Goal: Book appointment/travel/reservation

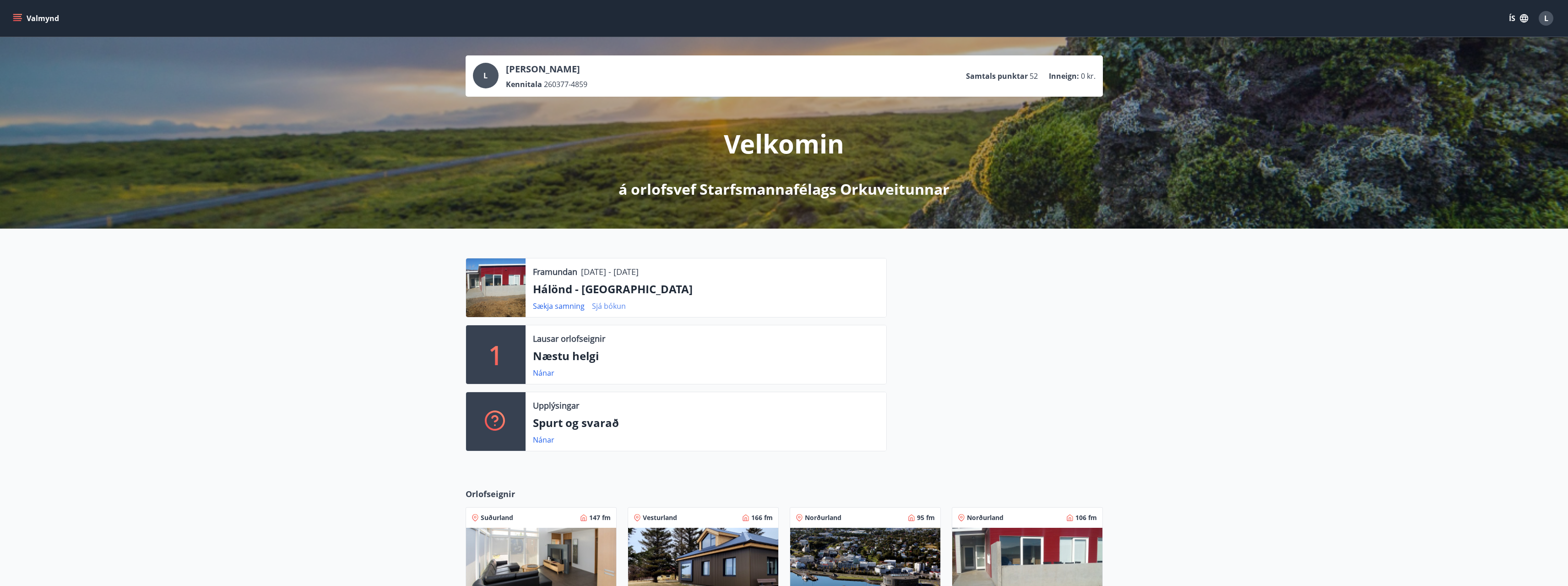
click at [609, 305] on link "Sjá bókun" at bounding box center [609, 306] width 34 height 10
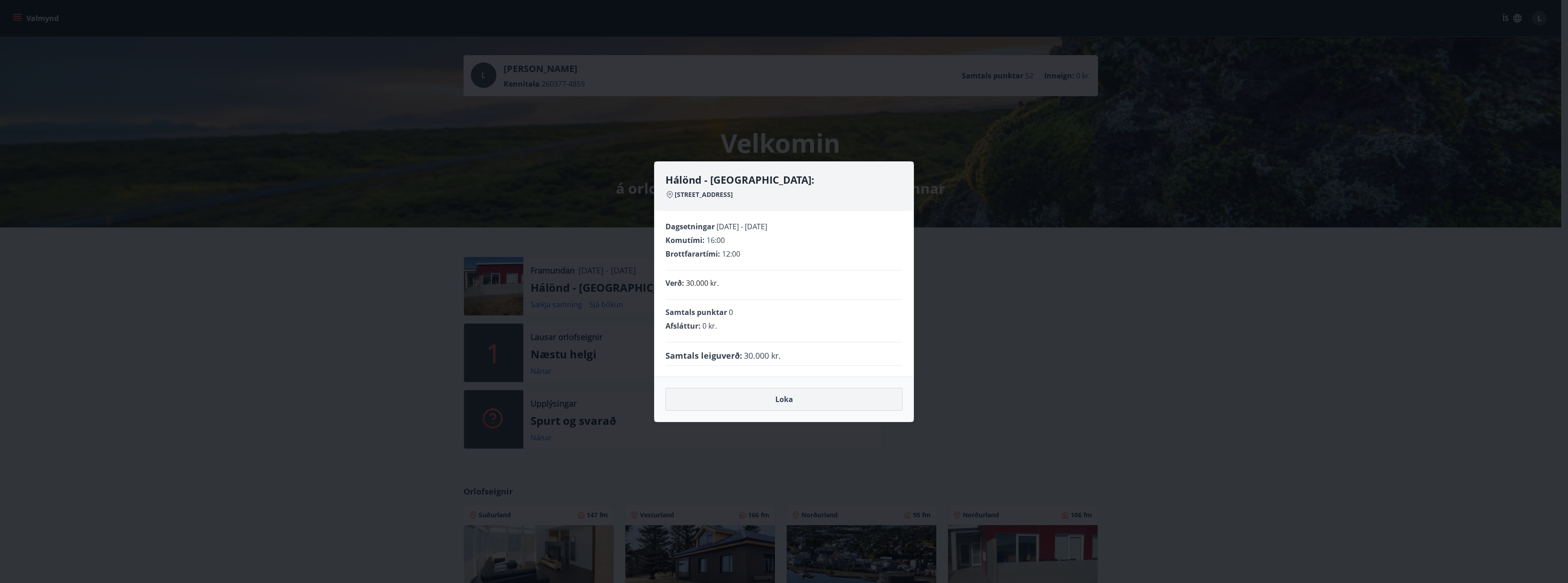
click at [827, 407] on button "Loka" at bounding box center [783, 399] width 237 height 23
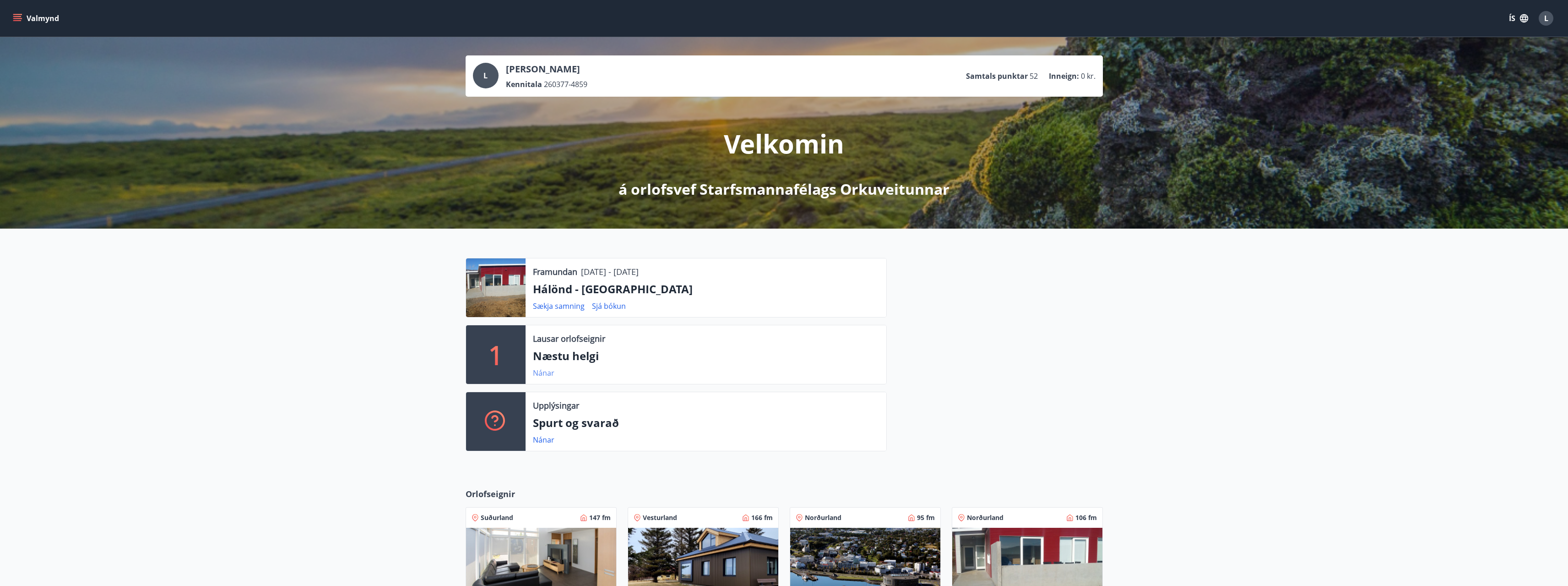
click at [541, 371] on link "Nánar" at bounding box center [543, 372] width 21 height 10
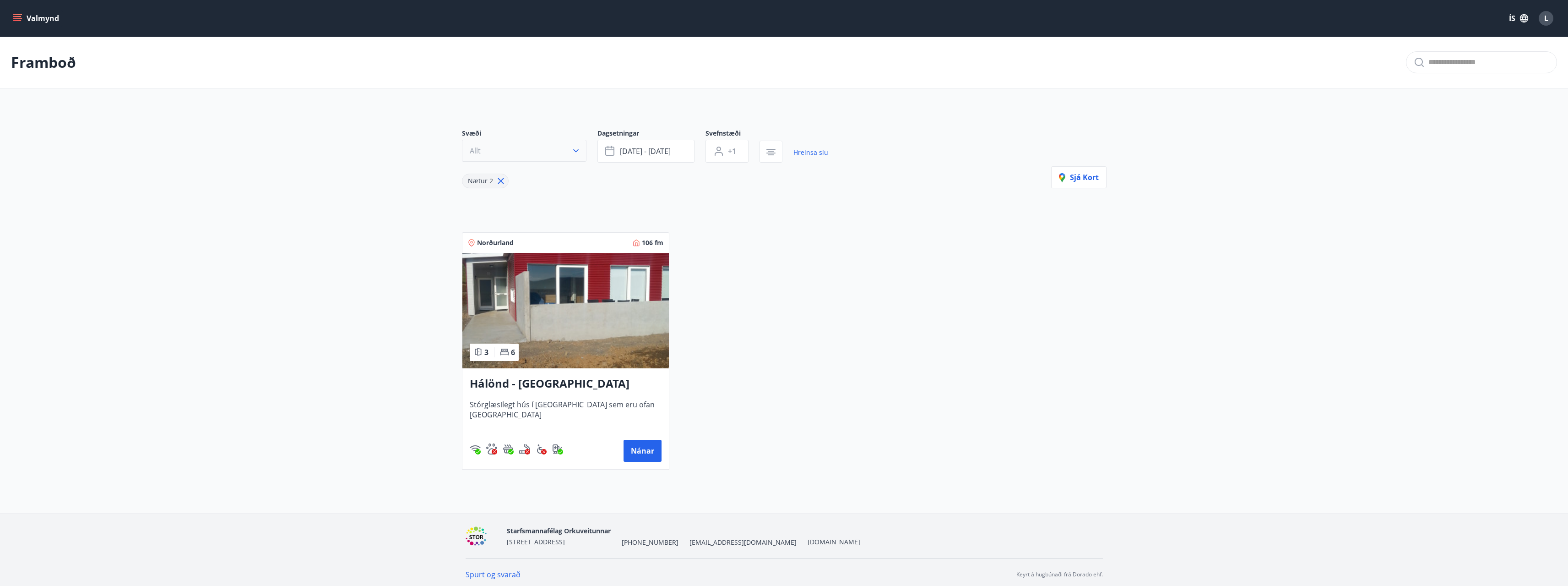
click at [575, 145] on button "Allt" at bounding box center [524, 151] width 125 height 22
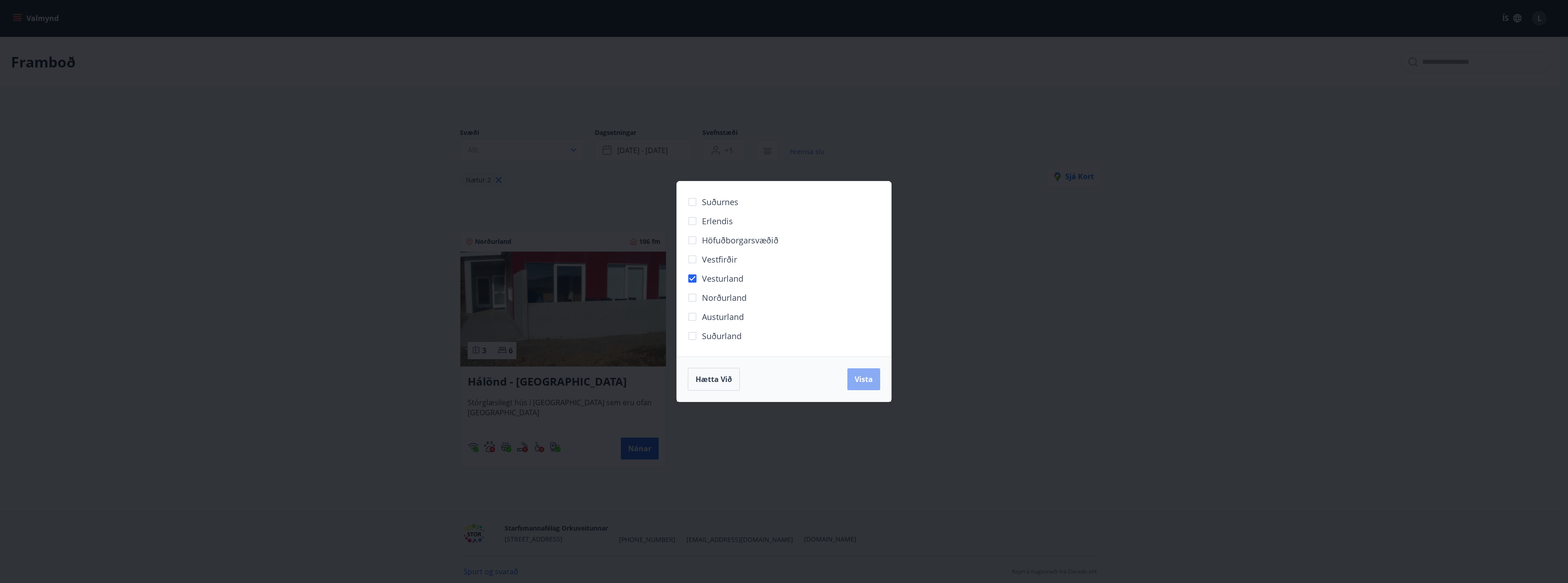
click at [866, 382] on span "Vista" at bounding box center [863, 379] width 18 height 10
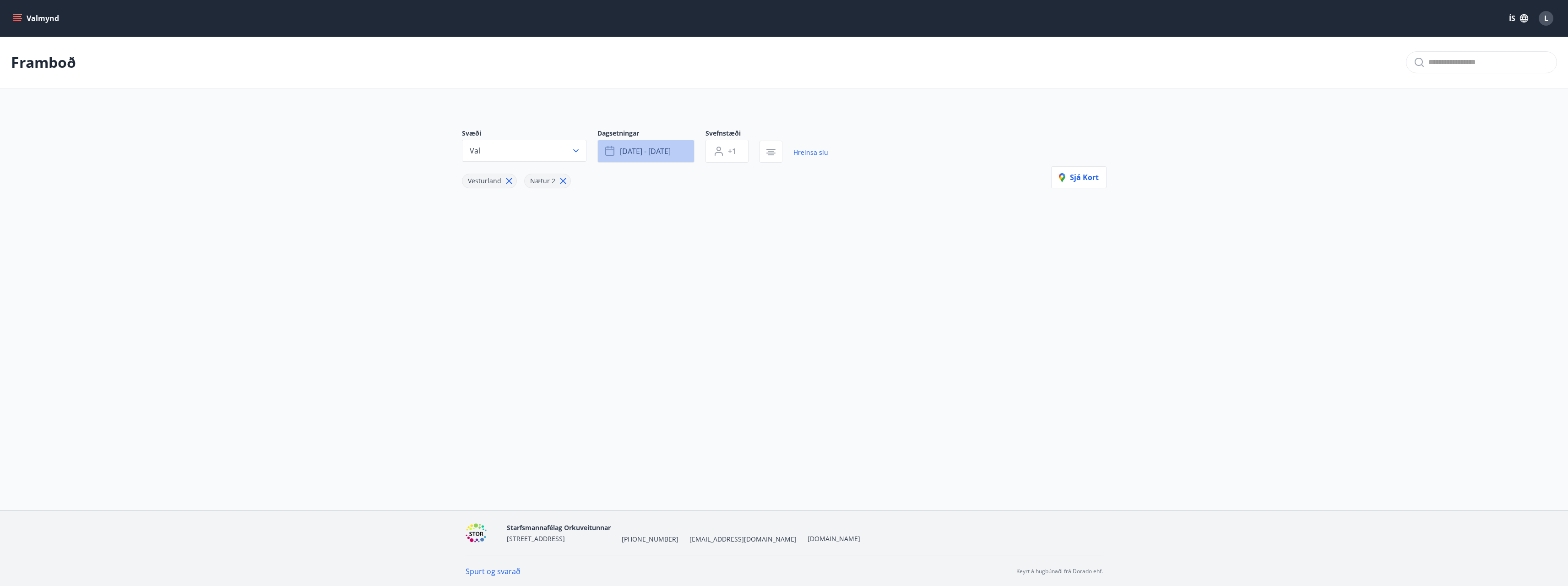
click at [674, 153] on button "[DATE] - [DATE]" at bounding box center [646, 151] width 97 height 23
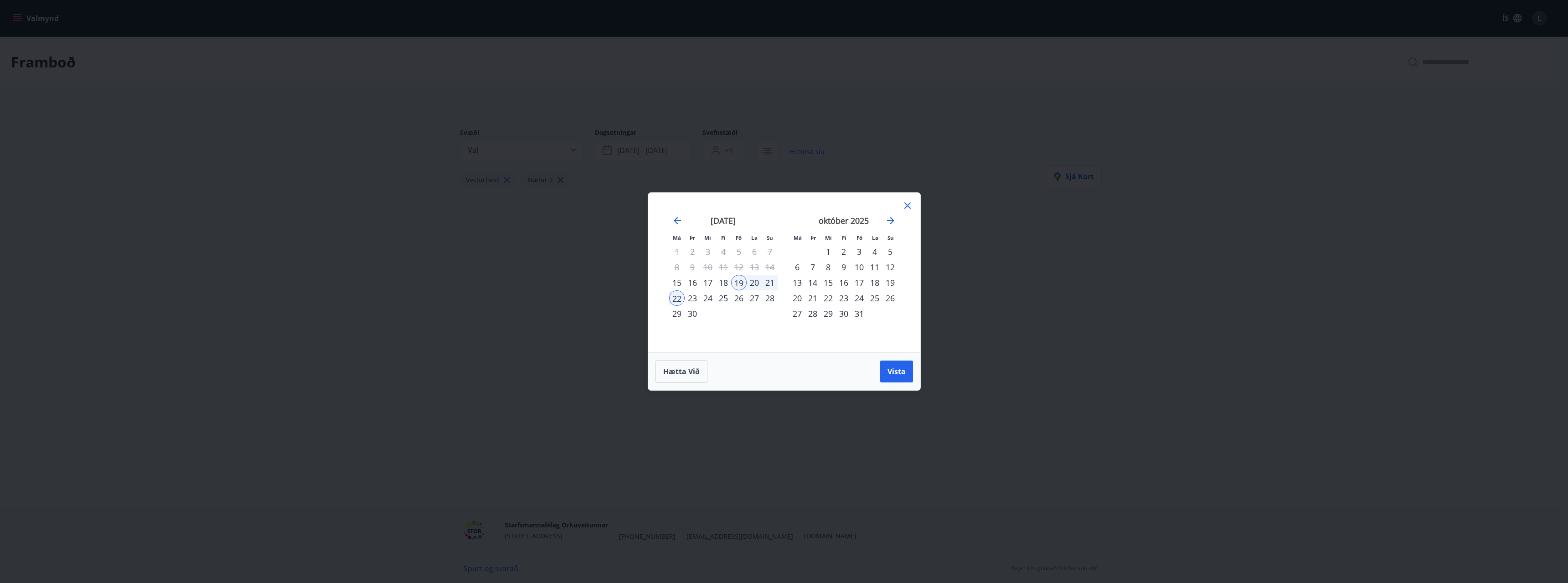
click at [830, 253] on div "1" at bounding box center [828, 252] width 16 height 16
click at [890, 220] on icon "Move forward to switch to the next month." at bounding box center [890, 220] width 11 height 11
click at [829, 310] on div "31" at bounding box center [828, 313] width 16 height 16
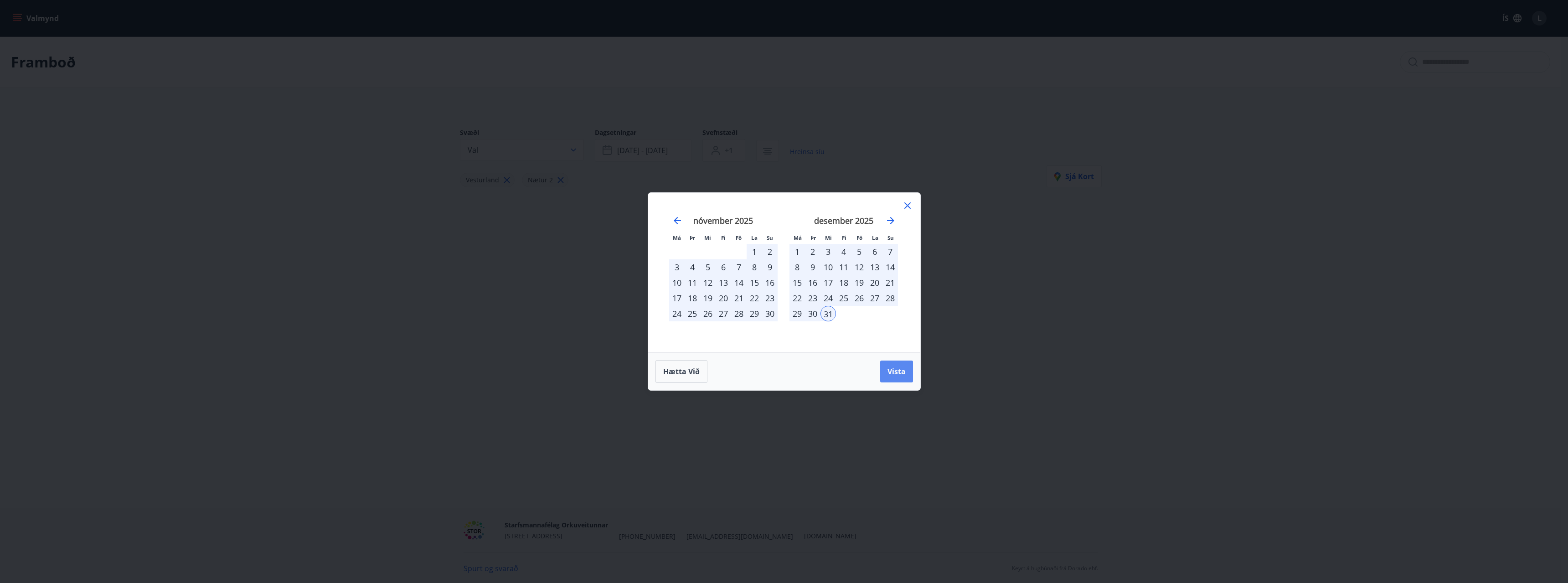
click at [894, 367] on span "Vista" at bounding box center [896, 371] width 18 height 10
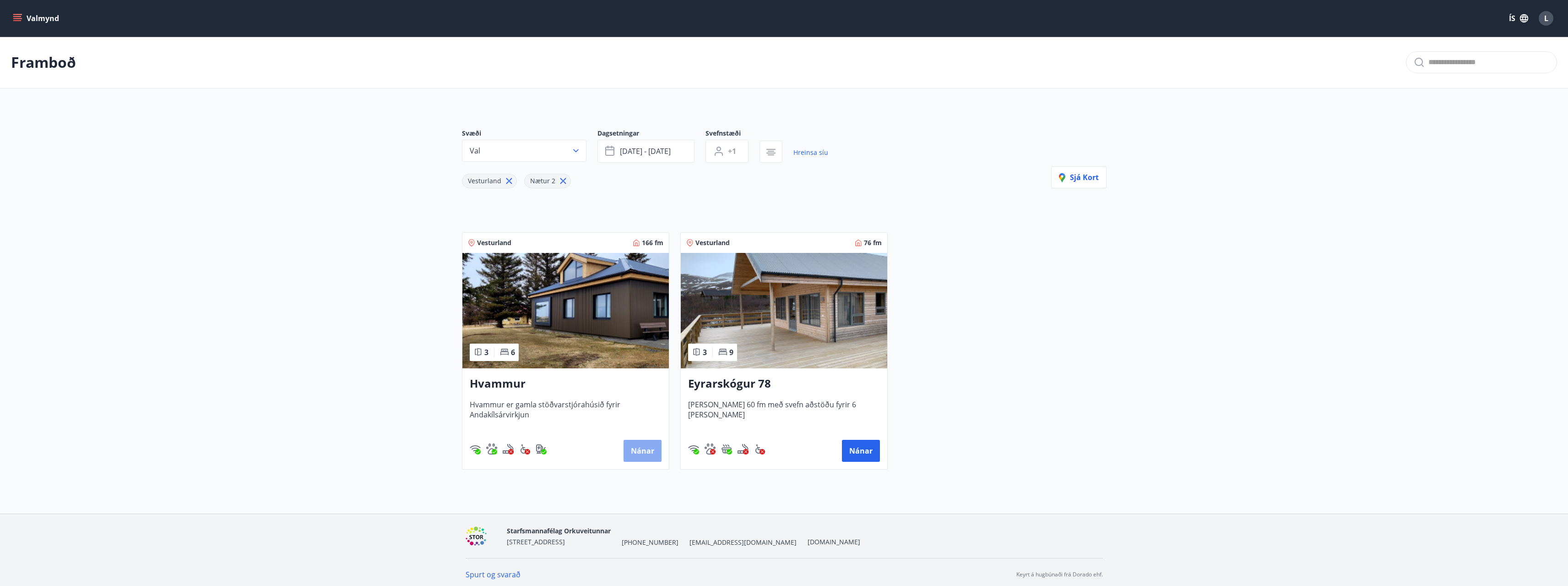
click at [638, 448] on button "Nánar" at bounding box center [642, 451] width 38 height 22
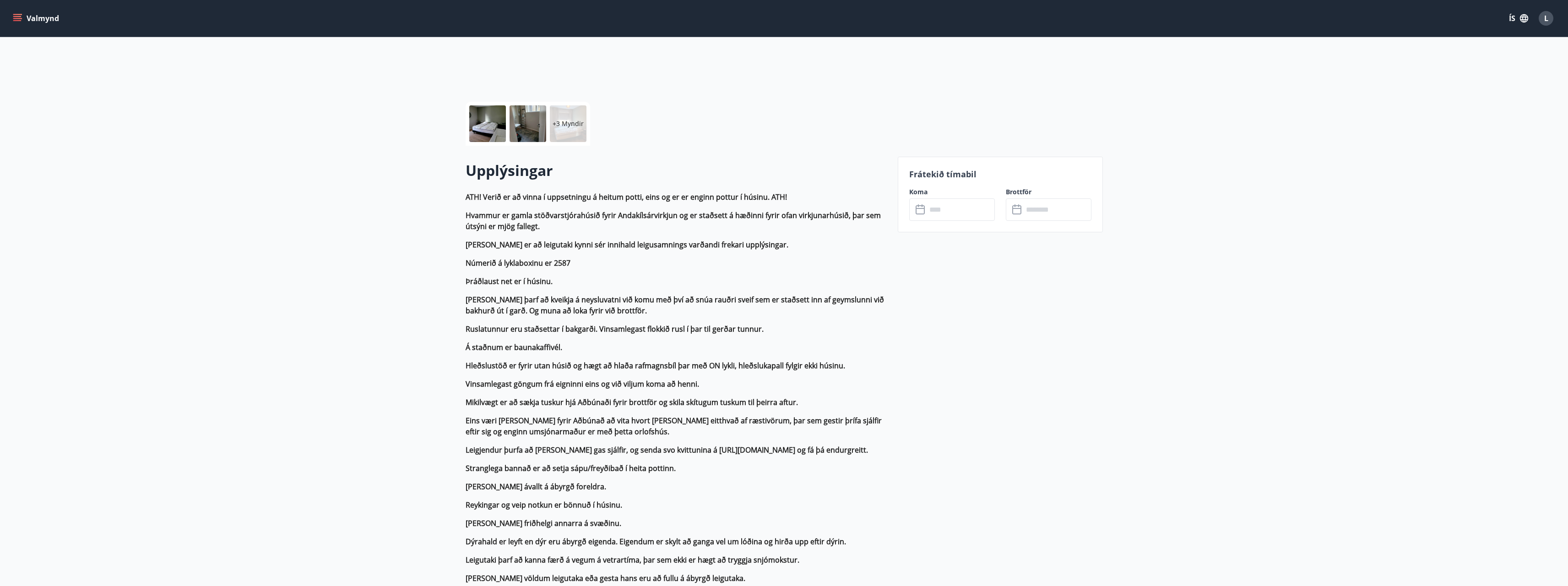
scroll to position [137, 0]
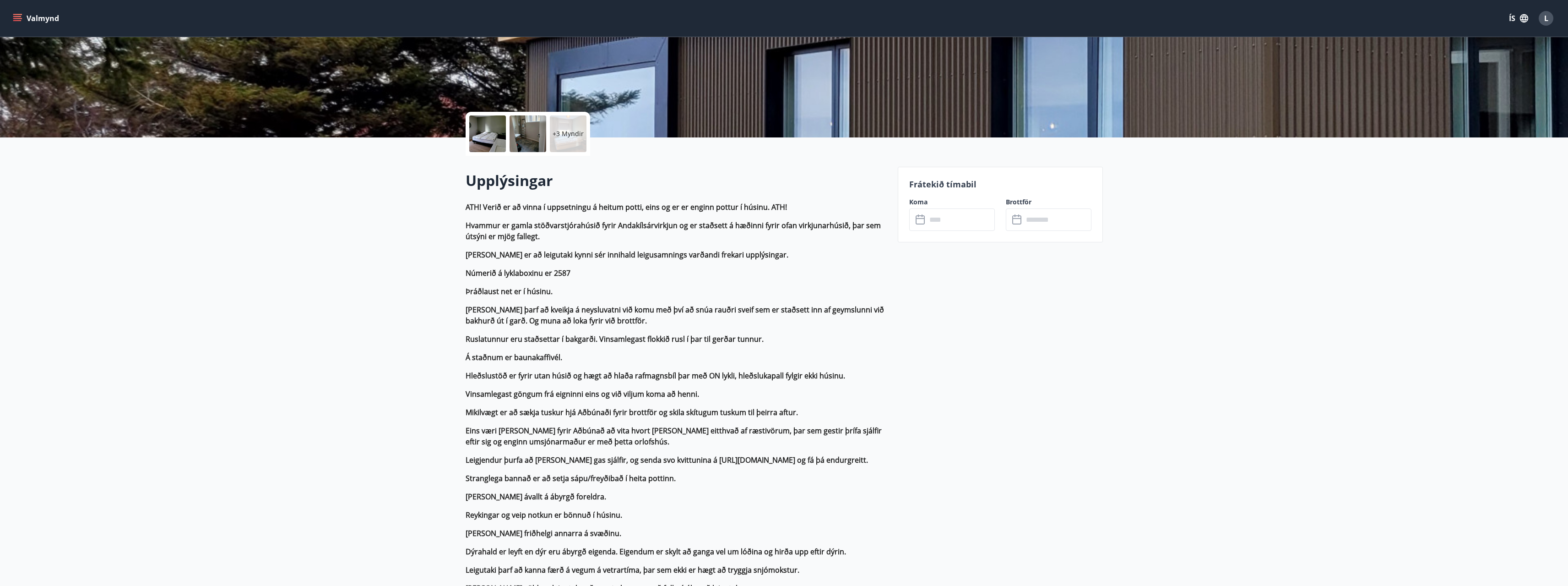
click at [964, 218] on input "text" at bounding box center [960, 219] width 68 height 23
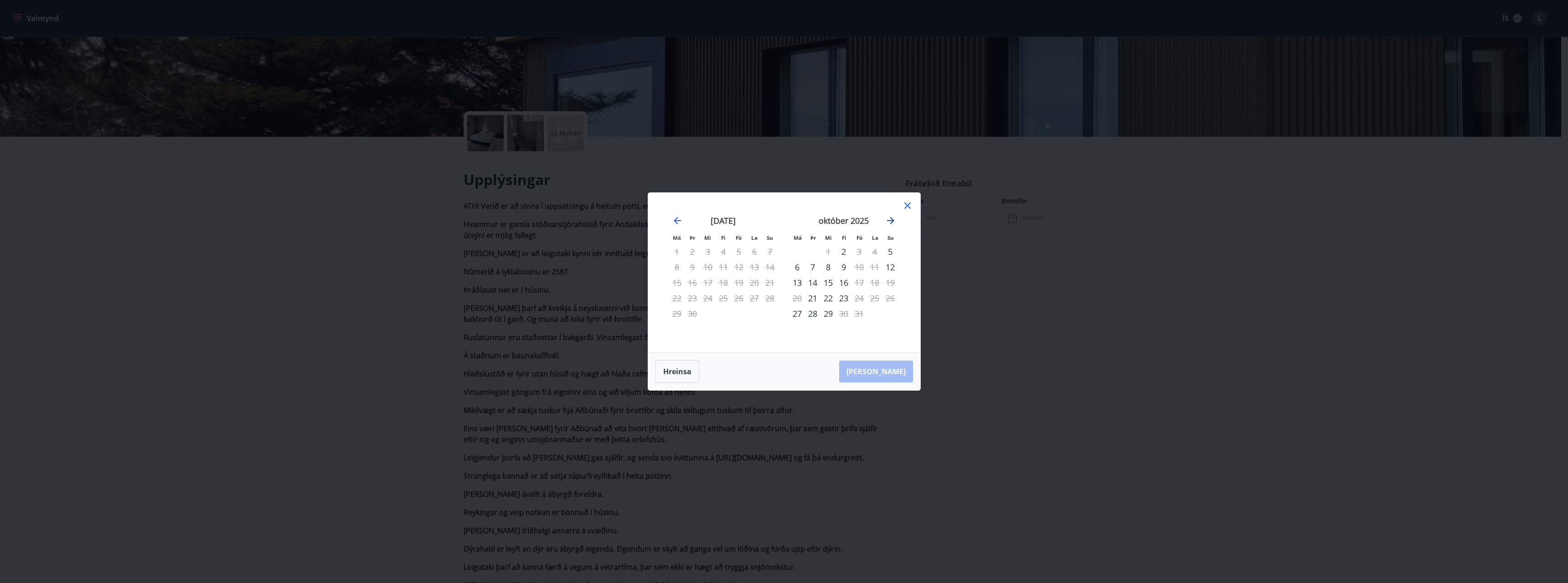
click at [890, 219] on icon "Move forward to switch to the next month." at bounding box center [890, 220] width 11 height 11
click at [673, 217] on icon "Move backward to switch to the previous month." at bounding box center [677, 220] width 11 height 11
click at [907, 205] on icon at bounding box center [908, 206] width 6 height 6
